Goal: Task Accomplishment & Management: Complete application form

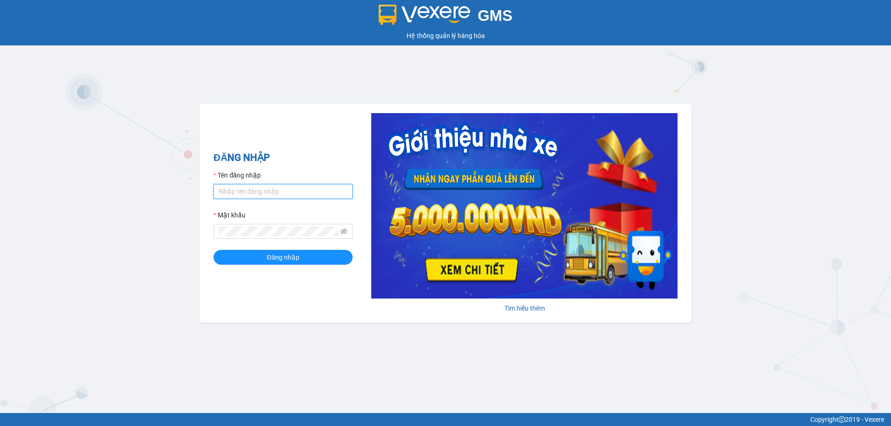
click at [239, 190] on input "Tên đăng nhập" at bounding box center [282, 191] width 139 height 15
type input "pvdamdoi.tuanhung"
click at [279, 240] on form "Tên đăng nhập pvdamdoi.tuanhung Mật khẩu Đăng nhập" at bounding box center [282, 217] width 139 height 95
click at [345, 232] on icon "eye-invisible" at bounding box center [344, 231] width 6 height 6
click at [213, 250] on button "Đăng nhập" at bounding box center [282, 257] width 139 height 15
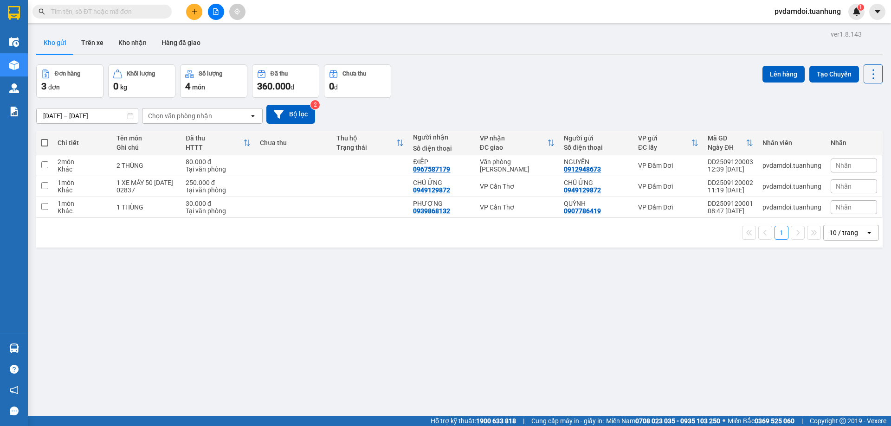
click at [191, 16] on button at bounding box center [194, 12] width 16 height 16
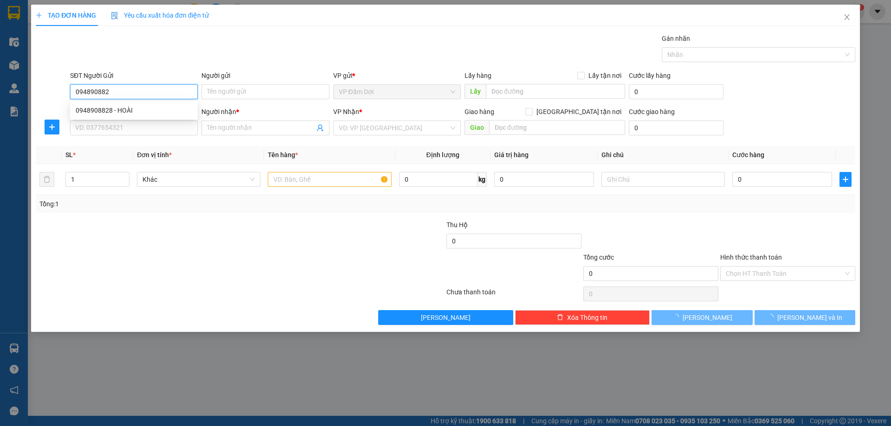
type input "0948908828"
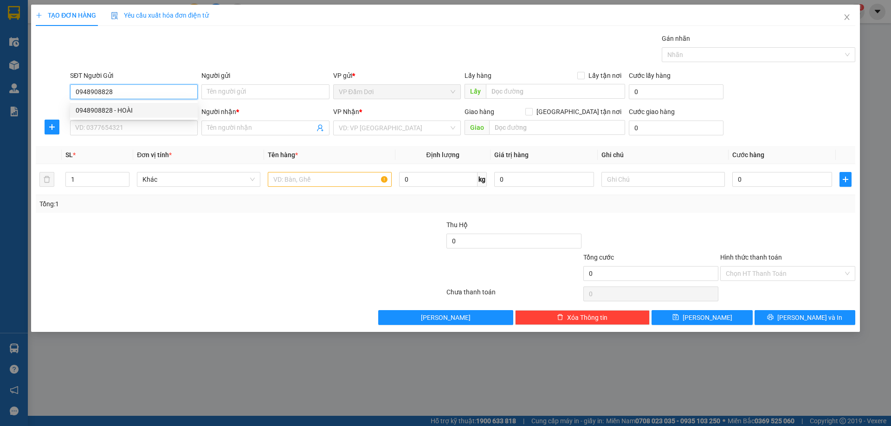
click at [110, 109] on div "0948908828 - HOÀI" at bounding box center [134, 110] width 116 height 10
type input "HOÀI"
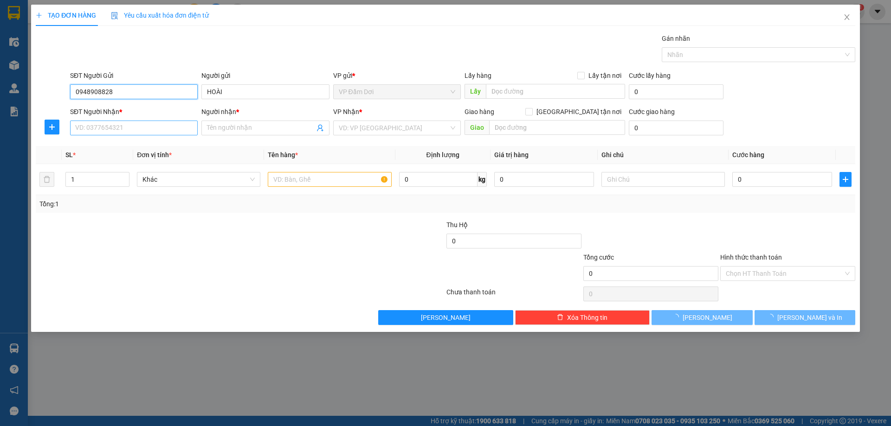
type input "0948908828"
click at [120, 126] on input "SĐT Người Nhận *" at bounding box center [134, 128] width 128 height 15
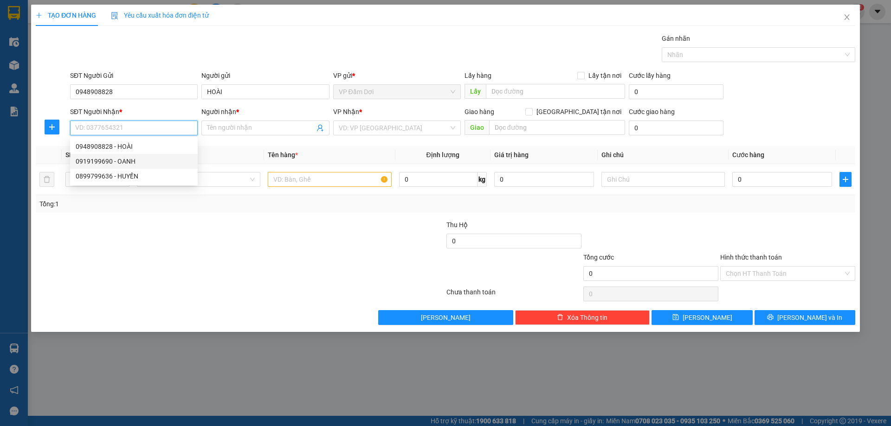
click at [125, 162] on div "0919199690 - OANH" at bounding box center [134, 161] width 116 height 10
type input "0919199690"
type input "OANH"
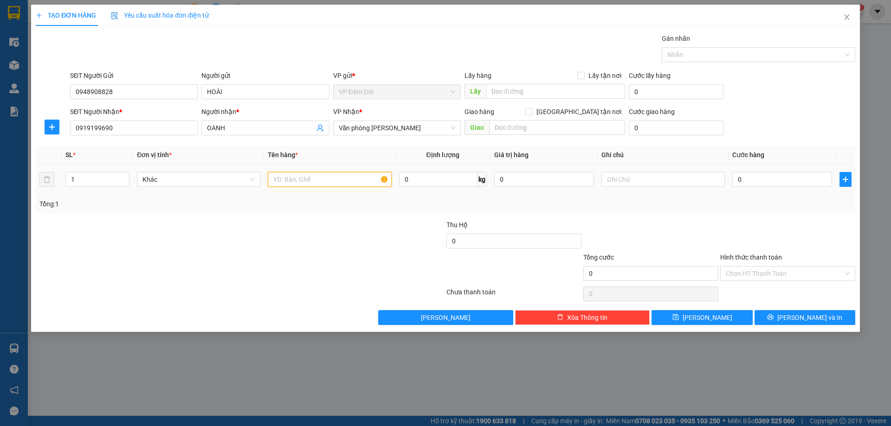
click at [335, 173] on input "text" at bounding box center [329, 179] width 123 height 15
type input "1 THÙNG"
click at [744, 170] on div "0" at bounding box center [782, 179] width 100 height 19
click at [746, 176] on input "0" at bounding box center [782, 179] width 100 height 15
type input "004"
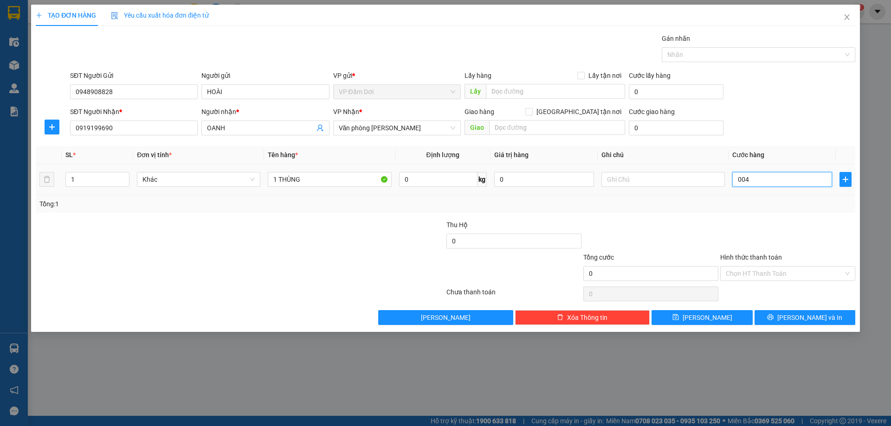
type input "4"
type input "0.040"
type input "40"
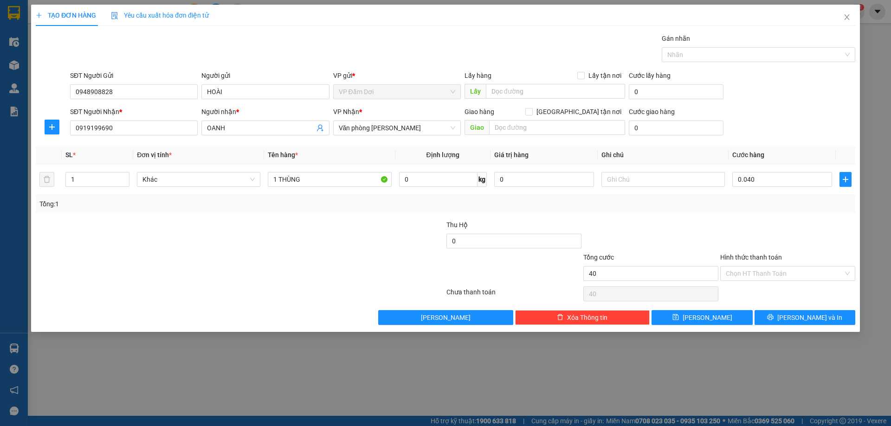
click at [748, 202] on div "Tổng: 1" at bounding box center [445, 204] width 812 height 10
type input "40.000"
click at [741, 271] on input "Hình thức thanh toán" at bounding box center [784, 274] width 117 height 14
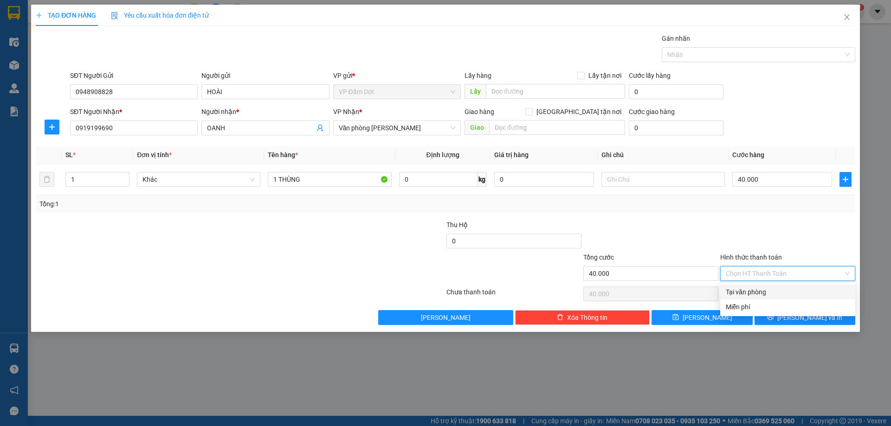
click at [748, 290] on div "Tại văn phòng" at bounding box center [788, 292] width 124 height 10
type input "0"
click at [784, 319] on button "[PERSON_NAME] và In" at bounding box center [805, 317] width 101 height 15
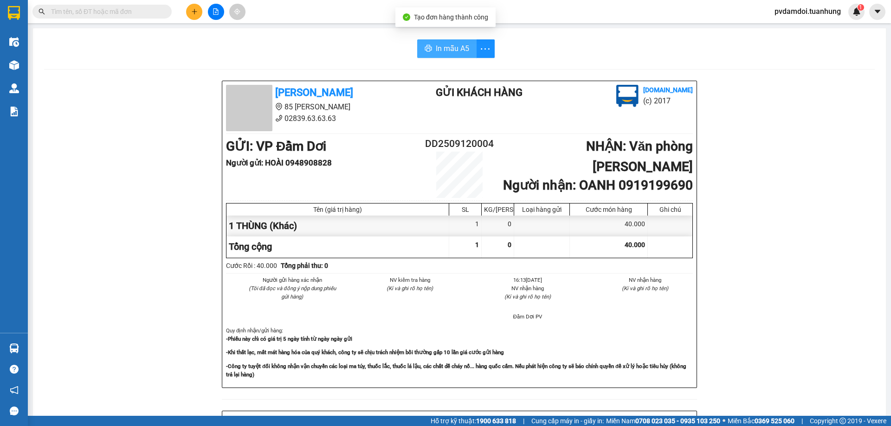
click at [452, 52] on span "In mẫu A5" at bounding box center [452, 49] width 33 height 12
